Goal: Information Seeking & Learning: Check status

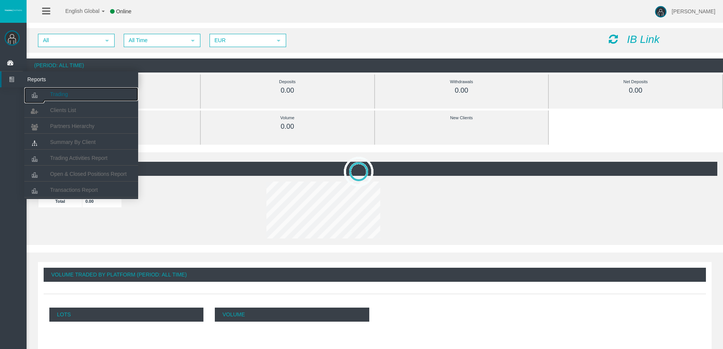
click at [40, 93] on icon at bounding box center [34, 95] width 20 height 16
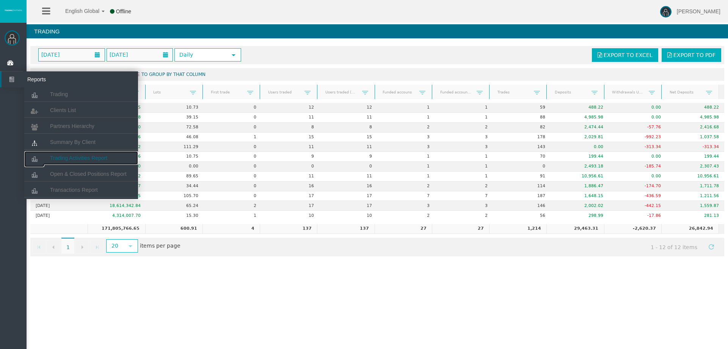
click at [71, 153] on link "Trading Activities Report" at bounding box center [81, 158] width 114 height 14
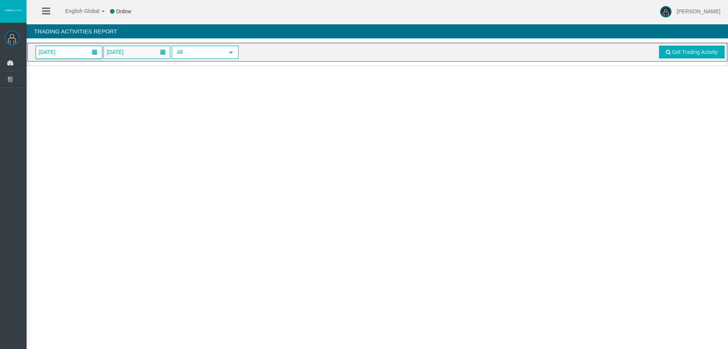
click at [90, 49] on span at bounding box center [95, 52] width 14 height 12
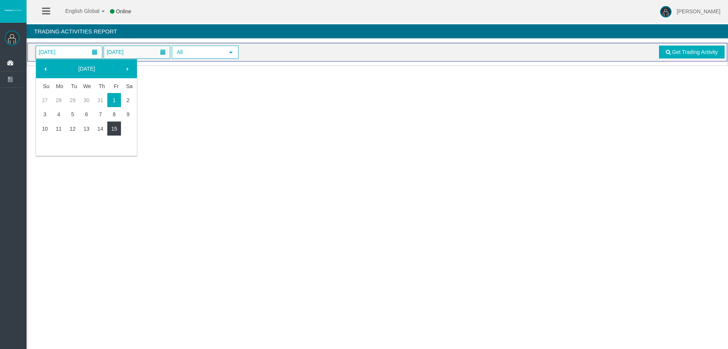
click at [117, 129] on link "15" at bounding box center [114, 129] width 14 height 14
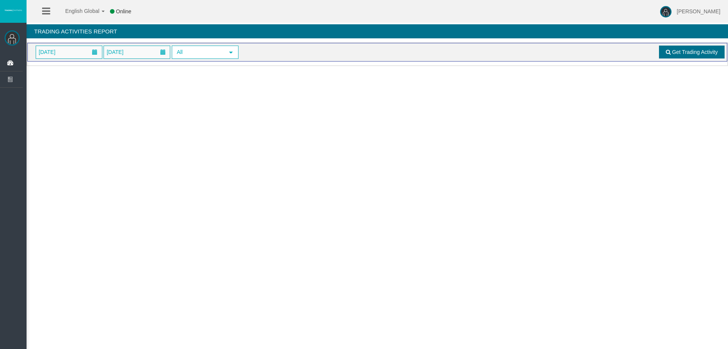
click at [691, 46] on link "Get Trading Activity" at bounding box center [692, 52] width 66 height 13
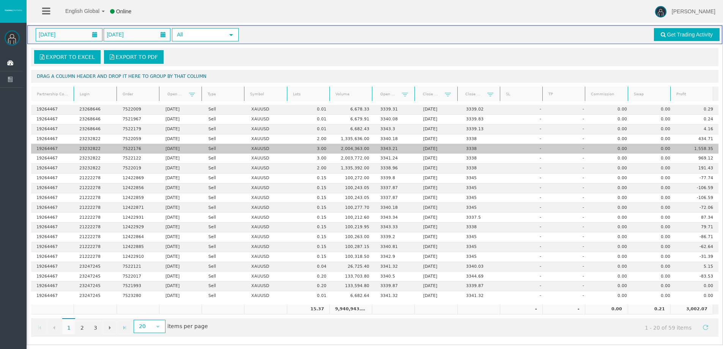
scroll to position [18, 0]
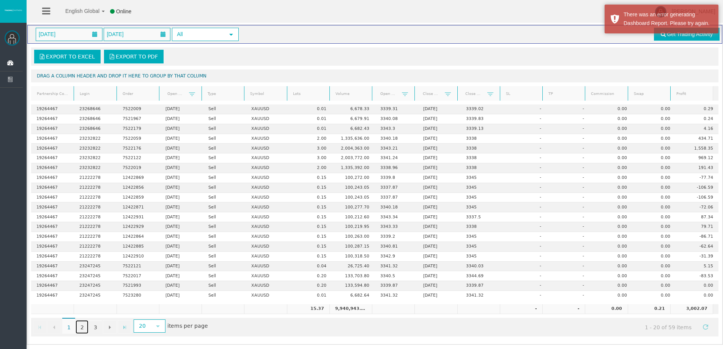
click at [82, 329] on link "2" at bounding box center [81, 327] width 13 height 14
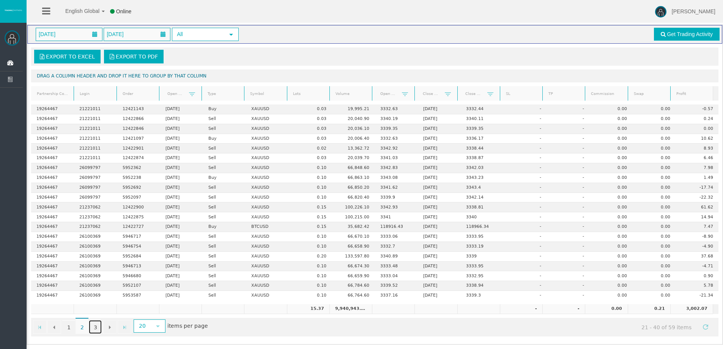
click at [93, 327] on link "3" at bounding box center [95, 327] width 13 height 14
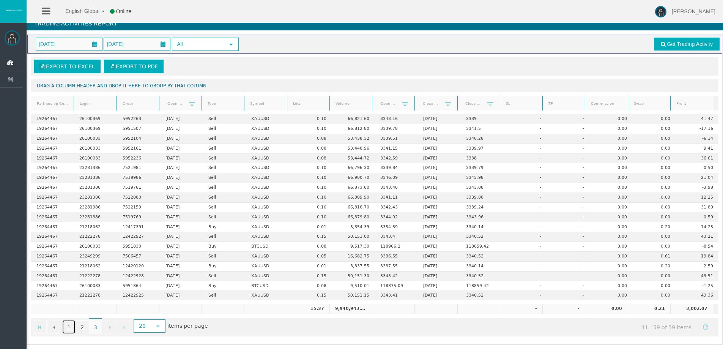
click at [68, 325] on link "1" at bounding box center [68, 327] width 13 height 14
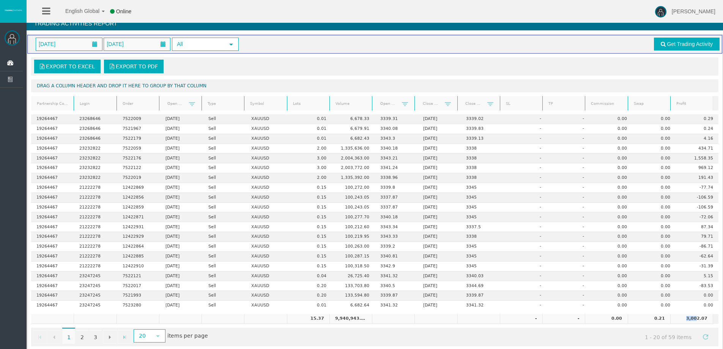
drag, startPoint x: 680, startPoint y: 316, endPoint x: 692, endPoint y: 318, distance: 11.5
click at [692, 318] on td "3,002.07" at bounding box center [691, 319] width 42 height 10
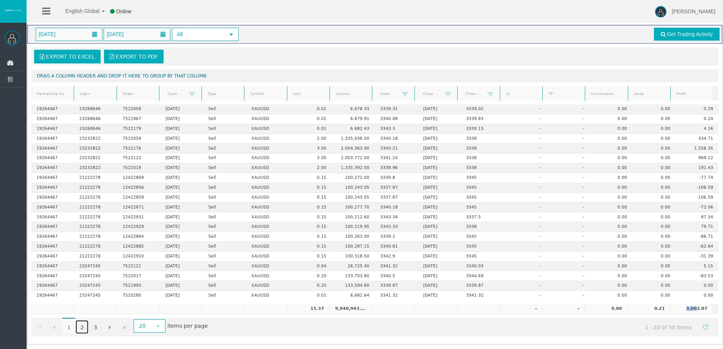
click at [86, 330] on link "2" at bounding box center [81, 327] width 13 height 14
click at [93, 327] on link "3" at bounding box center [95, 327] width 13 height 14
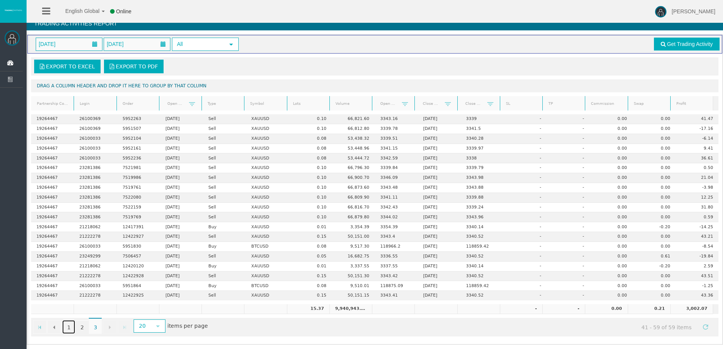
click at [68, 326] on link "1" at bounding box center [68, 327] width 13 height 14
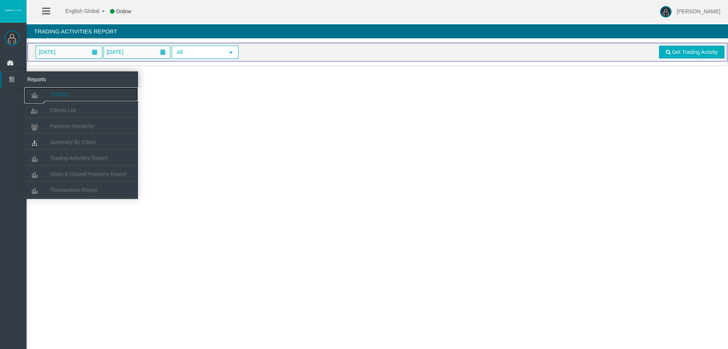
click at [43, 91] on icon at bounding box center [34, 95] width 20 height 16
